Goal: Book appointment/travel/reservation

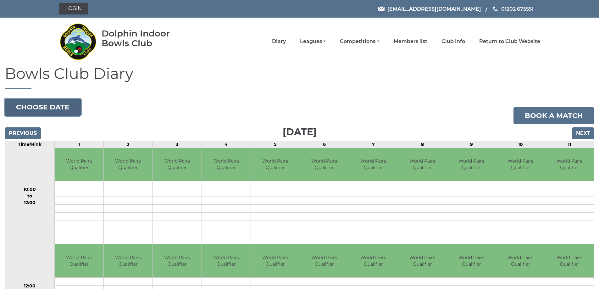
click at [54, 108] on button "Choose date" at bounding box center [43, 107] width 76 height 17
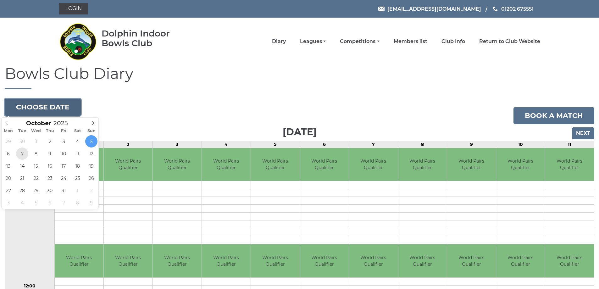
type input "[DATE]"
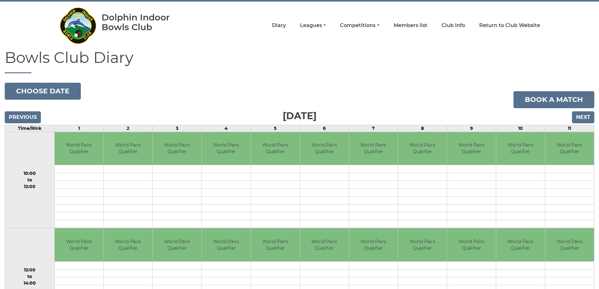
scroll to position [39, 0]
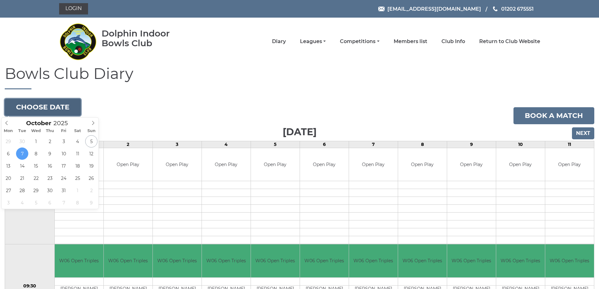
click at [40, 106] on button "Choose date" at bounding box center [43, 107] width 76 height 17
type input "2025-10-15"
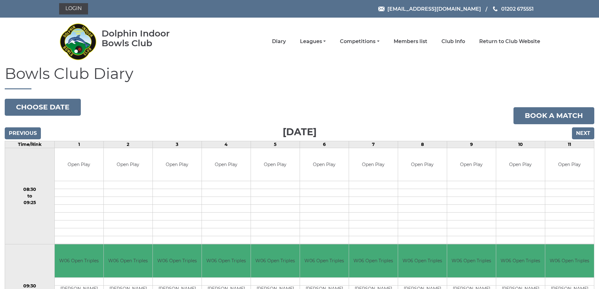
scroll to position [31, 0]
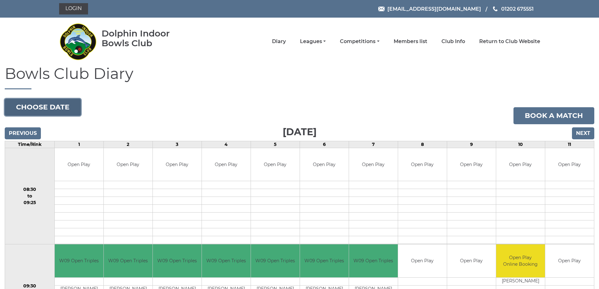
click at [44, 107] on button "Choose date" at bounding box center [43, 107] width 76 height 17
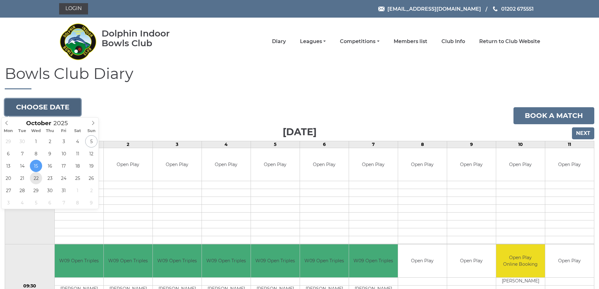
type input "2025-10-22"
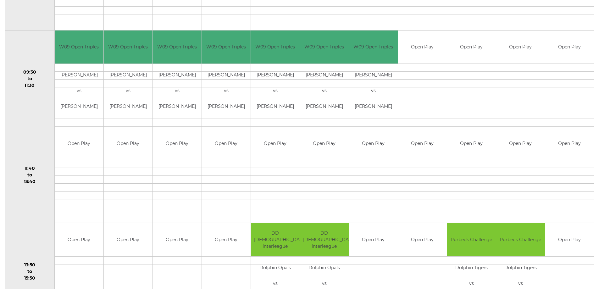
scroll to position [220, 0]
